Goal: Communication & Community: Participate in discussion

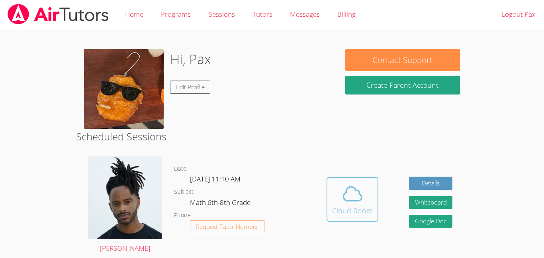
click at [338, 205] on div "Cloud Room" at bounding box center [352, 210] width 41 height 11
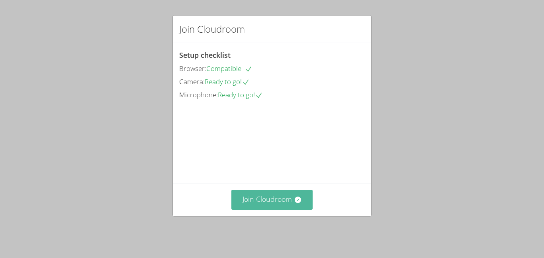
click at [311, 204] on button "Join Cloudroom" at bounding box center [272, 200] width 82 height 20
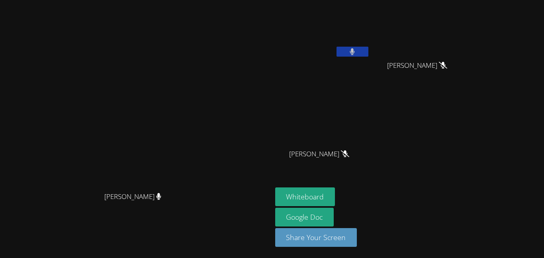
click at [369, 48] on button at bounding box center [353, 52] width 32 height 10
click at [357, 48] on icon at bounding box center [352, 51] width 8 height 7
click at [357, 53] on icon at bounding box center [352, 51] width 8 height 7
click at [355, 53] on icon at bounding box center [352, 51] width 5 height 7
click at [357, 53] on icon at bounding box center [352, 51] width 8 height 7
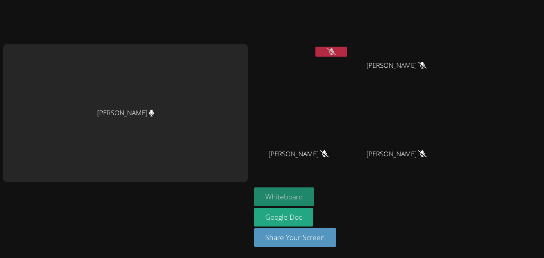
click at [304, 193] on button "Whiteboard" at bounding box center [284, 196] width 60 height 19
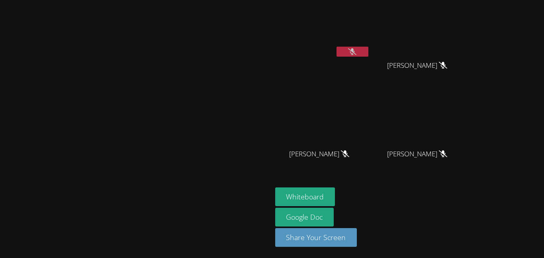
click at [369, 51] on button at bounding box center [353, 52] width 32 height 10
click at [357, 52] on icon at bounding box center [352, 51] width 8 height 7
click at [355, 52] on icon at bounding box center [352, 51] width 5 height 7
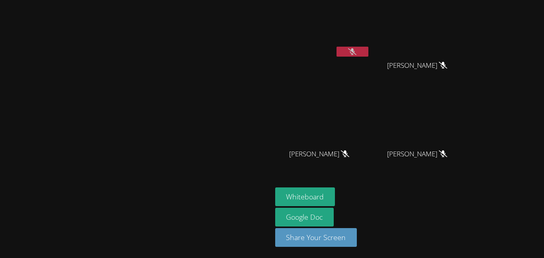
click at [357, 52] on icon at bounding box center [352, 51] width 8 height 7
click at [355, 52] on icon at bounding box center [352, 51] width 5 height 7
click at [357, 49] on icon at bounding box center [352, 51] width 8 height 7
click at [369, 53] on button at bounding box center [353, 52] width 32 height 10
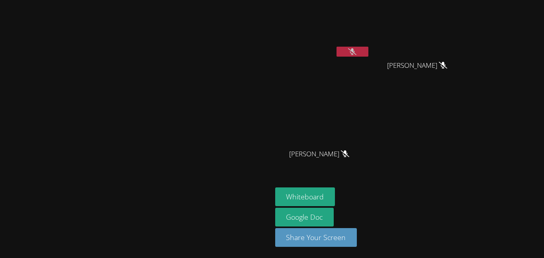
click at [369, 53] on button at bounding box center [353, 52] width 32 height 10
click at [357, 50] on icon at bounding box center [352, 51] width 8 height 7
click at [369, 50] on button at bounding box center [353, 52] width 32 height 10
click at [369, 55] on button at bounding box center [353, 52] width 32 height 10
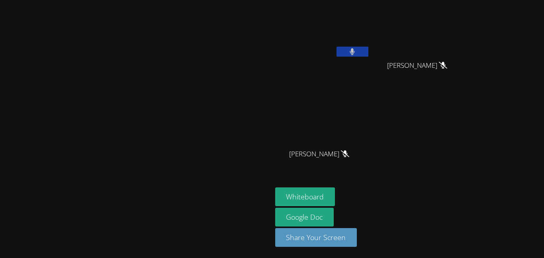
click at [369, 57] on div at bounding box center [353, 53] width 32 height 12
click at [369, 50] on button at bounding box center [353, 52] width 32 height 10
click at [357, 50] on icon at bounding box center [352, 51] width 8 height 7
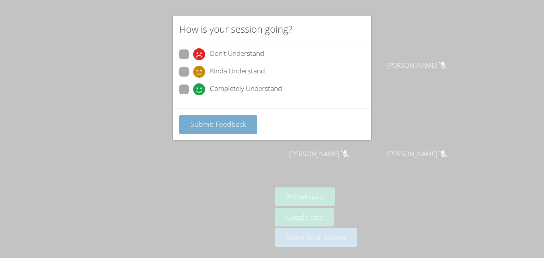
click at [179, 124] on button "Submit Feedback" at bounding box center [218, 124] width 78 height 19
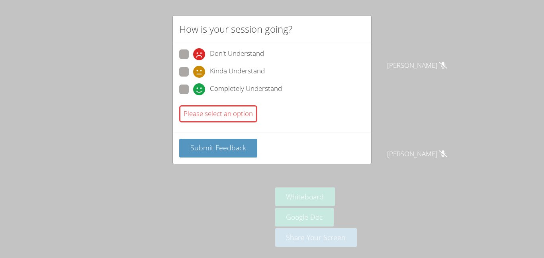
click at [194, 92] on icon at bounding box center [199, 89] width 12 height 12
click at [194, 91] on input "Completely Understand" at bounding box center [196, 87] width 7 height 7
radio input "true"
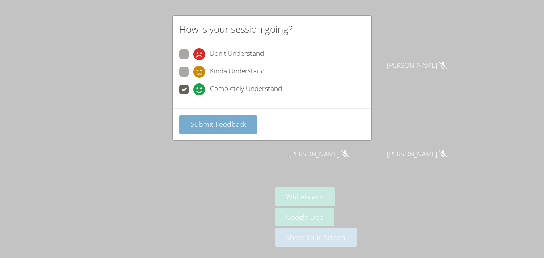
click at [197, 132] on button "Submit Feedback" at bounding box center [218, 124] width 78 height 19
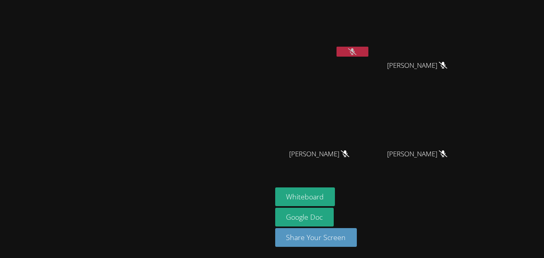
click at [369, 56] on button at bounding box center [353, 52] width 32 height 10
click at [357, 50] on icon at bounding box center [352, 51] width 8 height 7
